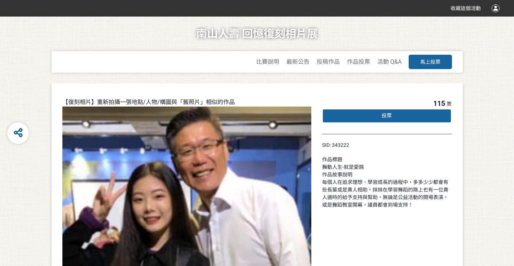
click at [401, 116] on div "投票" at bounding box center [387, 116] width 130 height 14
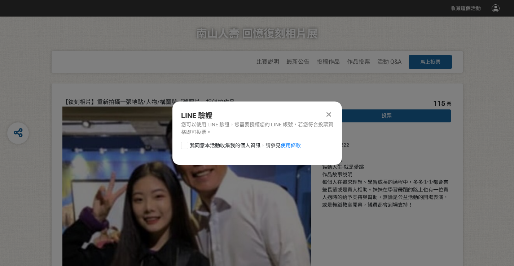
click at [186, 145] on div at bounding box center [184, 145] width 7 height 7
checkbox input "true"
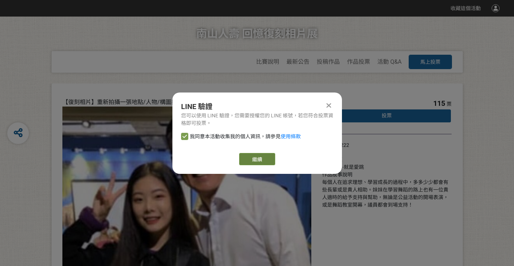
click at [263, 155] on link "繼續" at bounding box center [257, 159] width 36 height 12
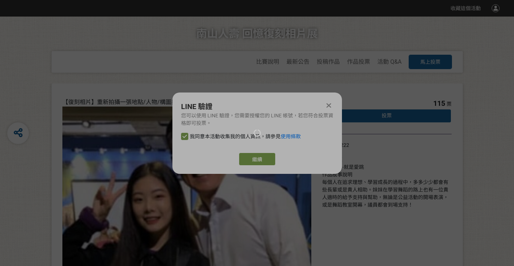
click at [252, 163] on div at bounding box center [257, 133] width 514 height 266
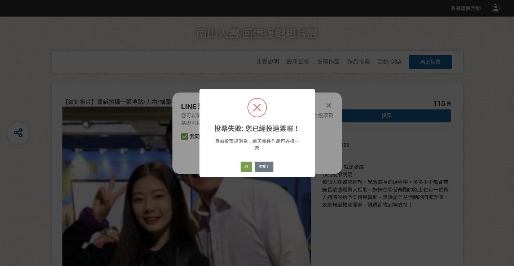
click at [309, 101] on div "投票失敗: 您已經投過票囉！ ×" at bounding box center [256, 111] width 115 height 44
click at [255, 107] on span at bounding box center [257, 108] width 18 height 18
click at [180, 167] on div "投票失敗: 您已經投過票囉！ × 目前投票規則為：每天每件作品可各投一票 好 求救！" at bounding box center [257, 133] width 514 height 266
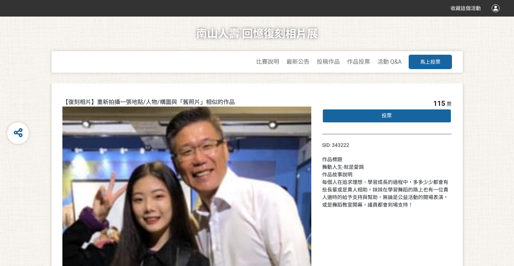
click at [343, 114] on div "投票" at bounding box center [387, 116] width 130 height 14
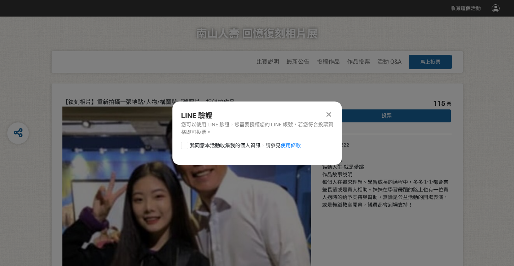
click at [185, 147] on div at bounding box center [184, 145] width 7 height 7
checkbox input "true"
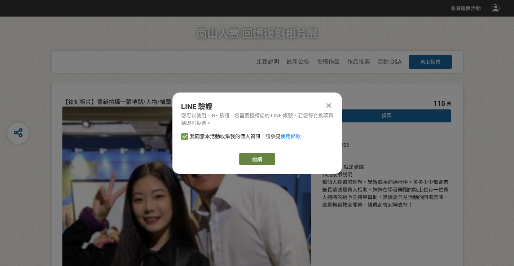
click at [256, 158] on link "繼續" at bounding box center [257, 159] width 36 height 12
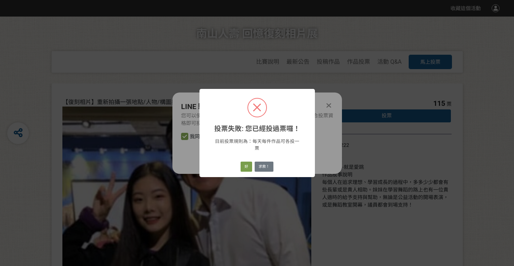
click at [330, 105] on div "投票失敗: 您已經投過票囉！ × 目前投票規則為：每天每件作品可各投一票 好 求救！" at bounding box center [257, 133] width 514 height 266
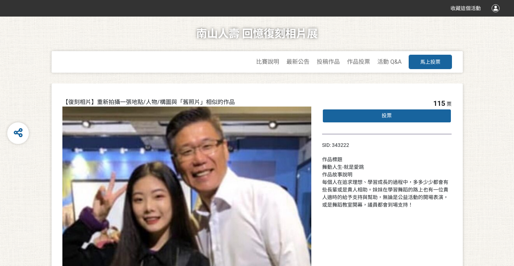
click at [349, 115] on div "投票" at bounding box center [387, 116] width 130 height 14
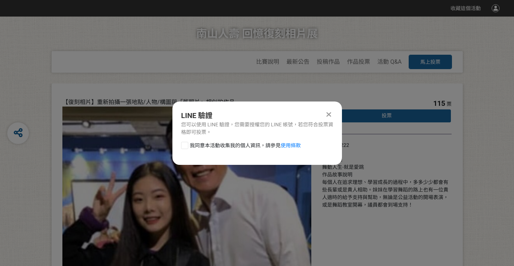
drag, startPoint x: 185, startPoint y: 145, endPoint x: 182, endPoint y: 142, distance: 3.9
click at [184, 145] on div at bounding box center [184, 145] width 7 height 7
checkbox input "true"
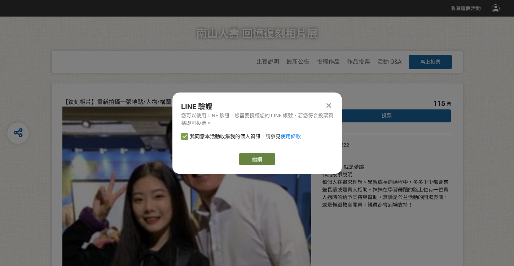
click at [253, 157] on link "繼續" at bounding box center [257, 159] width 36 height 12
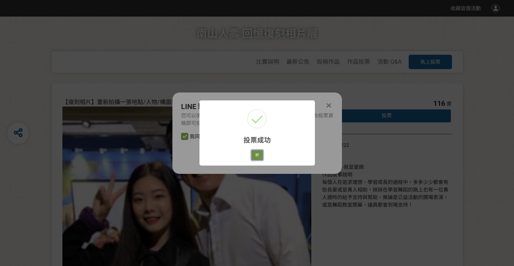
click at [258, 154] on button "好" at bounding box center [257, 155] width 12 height 10
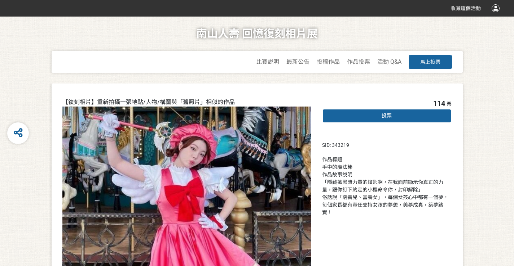
click at [379, 118] on div "投票" at bounding box center [387, 116] width 130 height 14
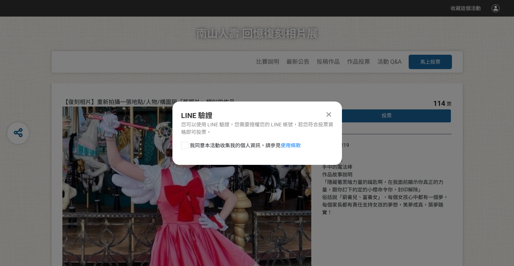
click at [186, 145] on div at bounding box center [184, 145] width 7 height 7
checkbox input "true"
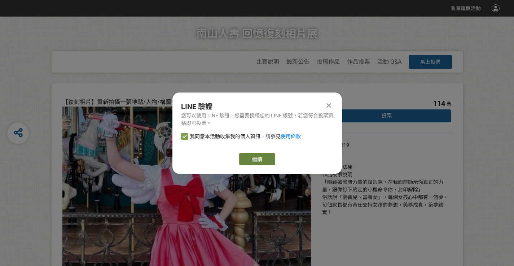
click at [258, 158] on button "繼續" at bounding box center [257, 159] width 36 height 12
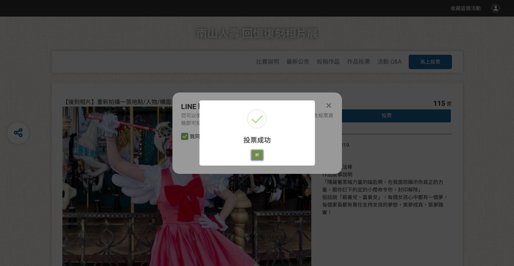
click at [258, 154] on button "好" at bounding box center [257, 155] width 12 height 10
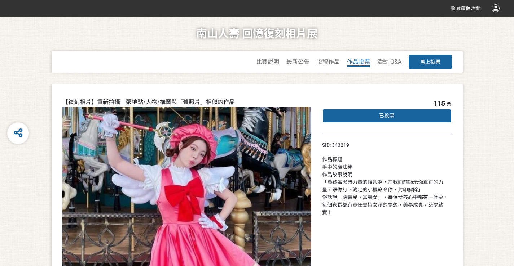
click at [365, 62] on span "作品投票" at bounding box center [358, 61] width 23 height 7
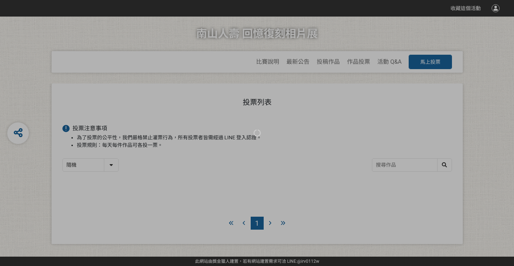
click at [113, 163] on div at bounding box center [257, 133] width 514 height 266
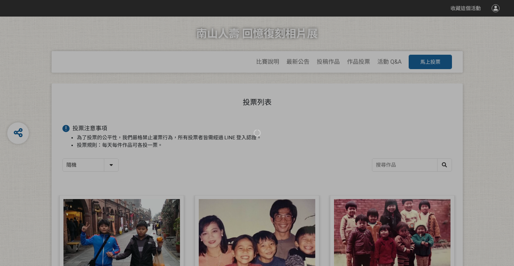
click at [112, 166] on div at bounding box center [257, 133] width 514 height 266
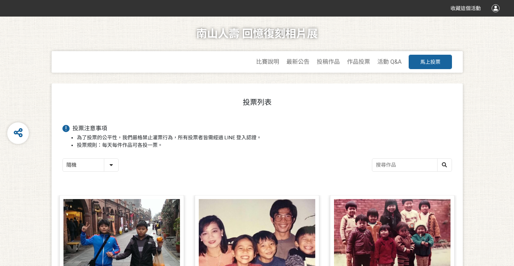
click at [112, 166] on select "隨機 作品 - 由新到舊 作品 - 由舊到新 票數 - 由多到少 票數 - 由少到多" at bounding box center [91, 165] width 56 height 13
select select "vote"
click at [63, 159] on select "隨機 作品 - 由新到舊 作品 - 由舊到新 票數 - 由多到少 票數 - 由少到多" at bounding box center [91, 165] width 56 height 13
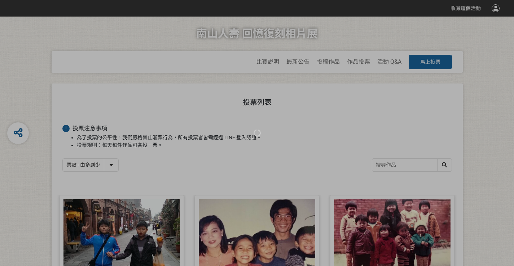
click at [215, 173] on div at bounding box center [257, 133] width 514 height 266
